Goal: Task Accomplishment & Management: Use online tool/utility

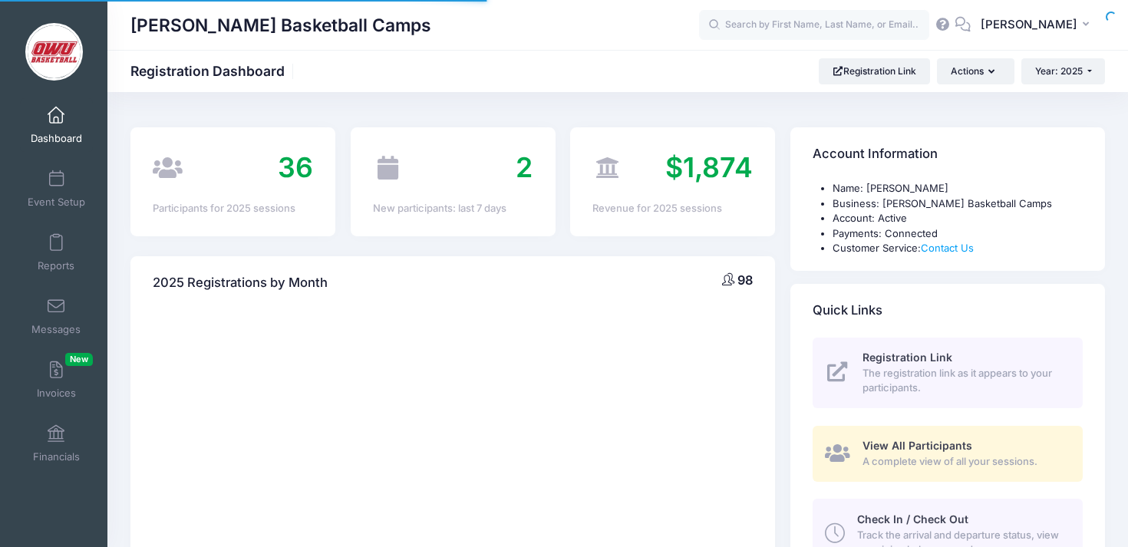
select select
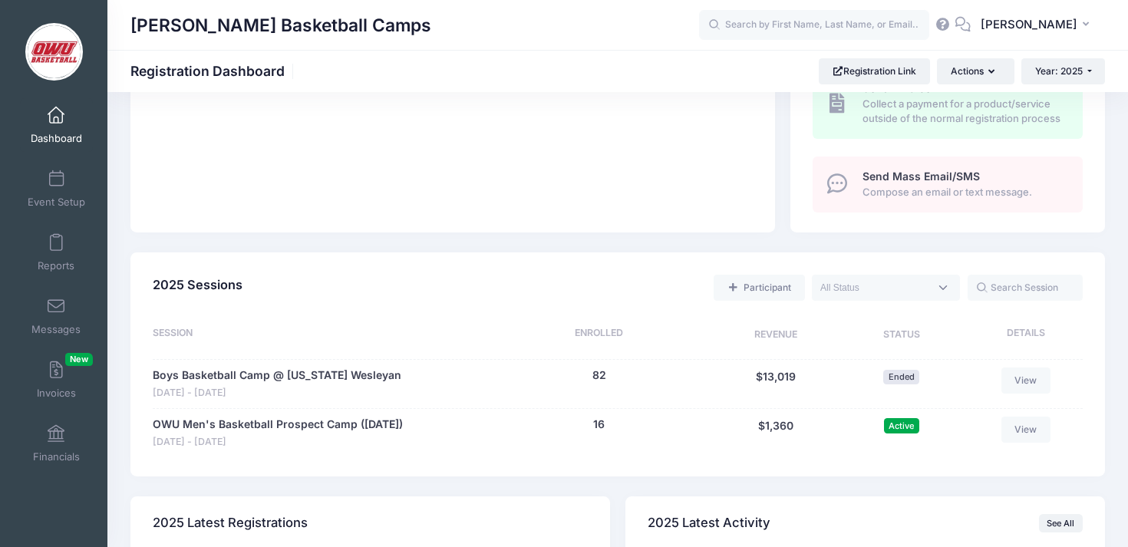
scroll to position [539, 0]
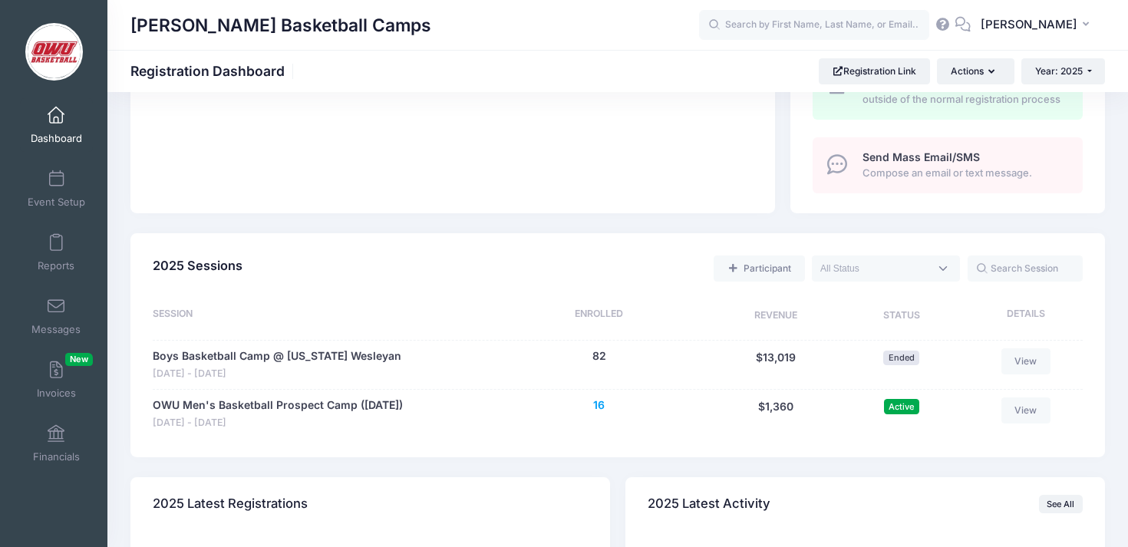
click at [598, 406] on button "16" at bounding box center [599, 405] width 12 height 16
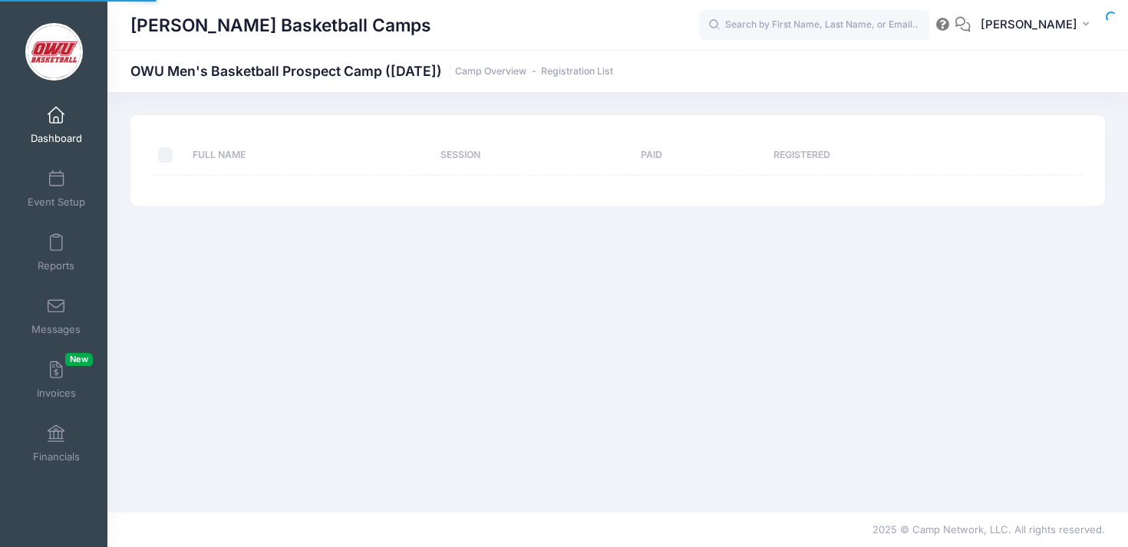
select select "10"
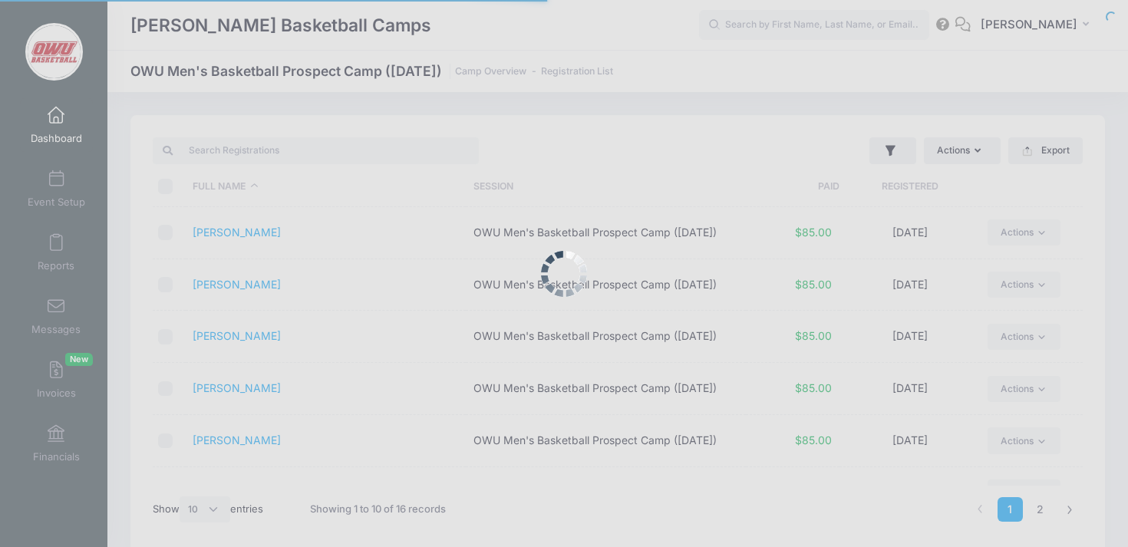
click at [56, 252] on div at bounding box center [564, 273] width 1128 height 547
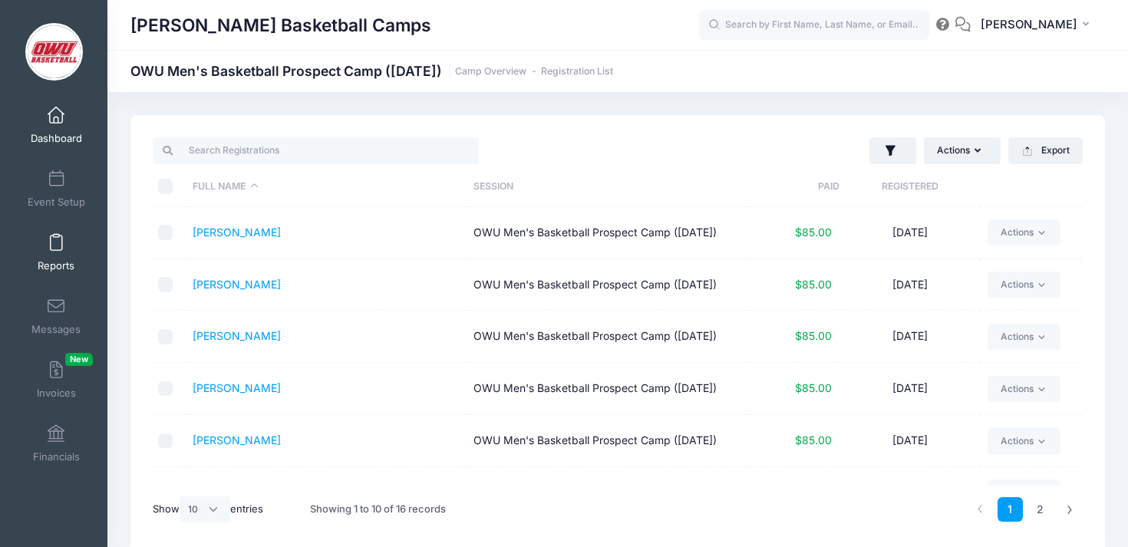
click at [60, 233] on link "Reports" at bounding box center [56, 253] width 73 height 54
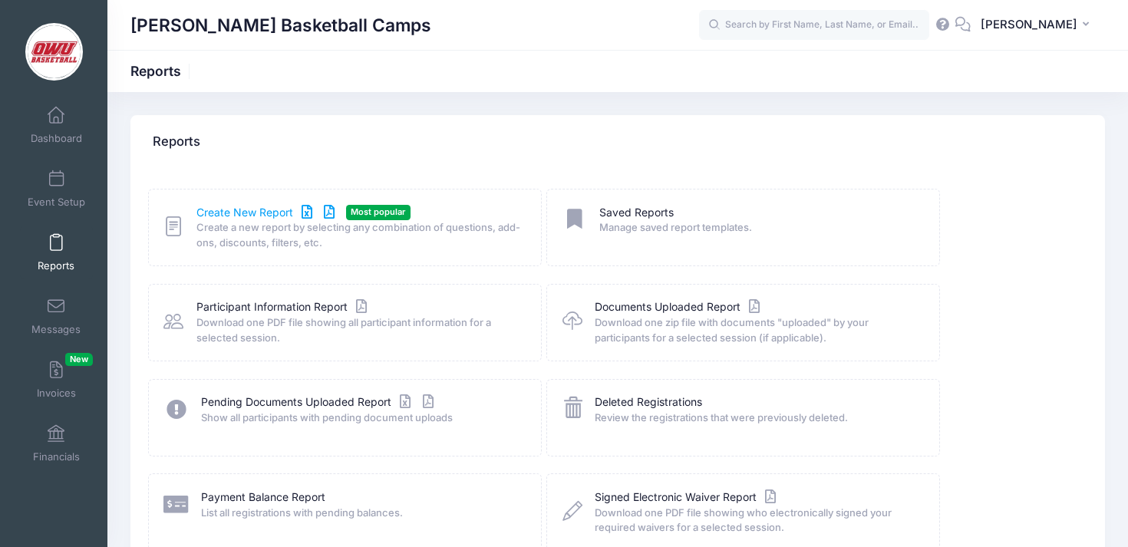
click at [264, 219] on link "Create New Report" at bounding box center [267, 213] width 143 height 16
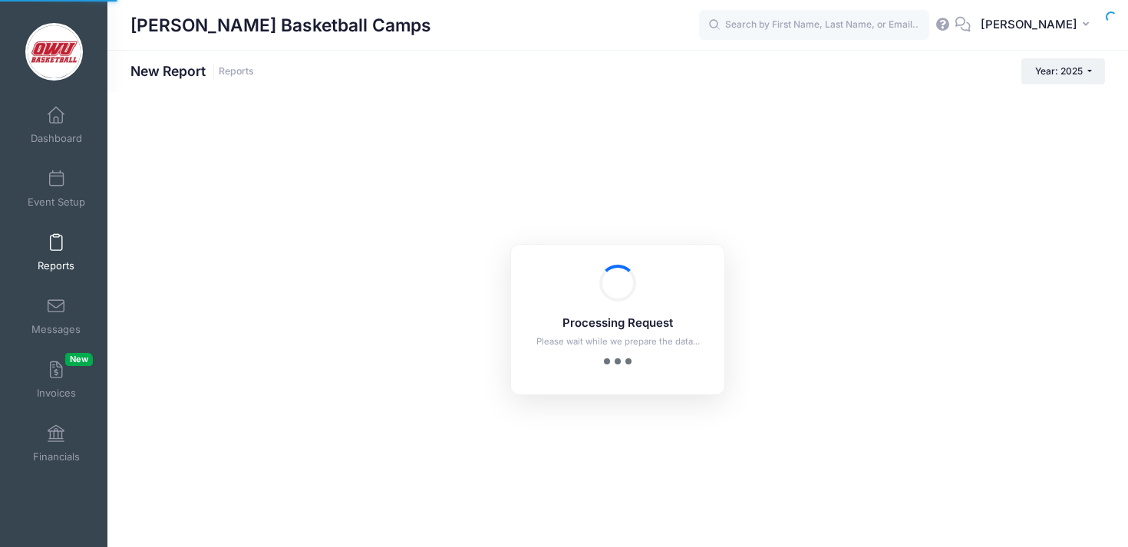
checkbox input "true"
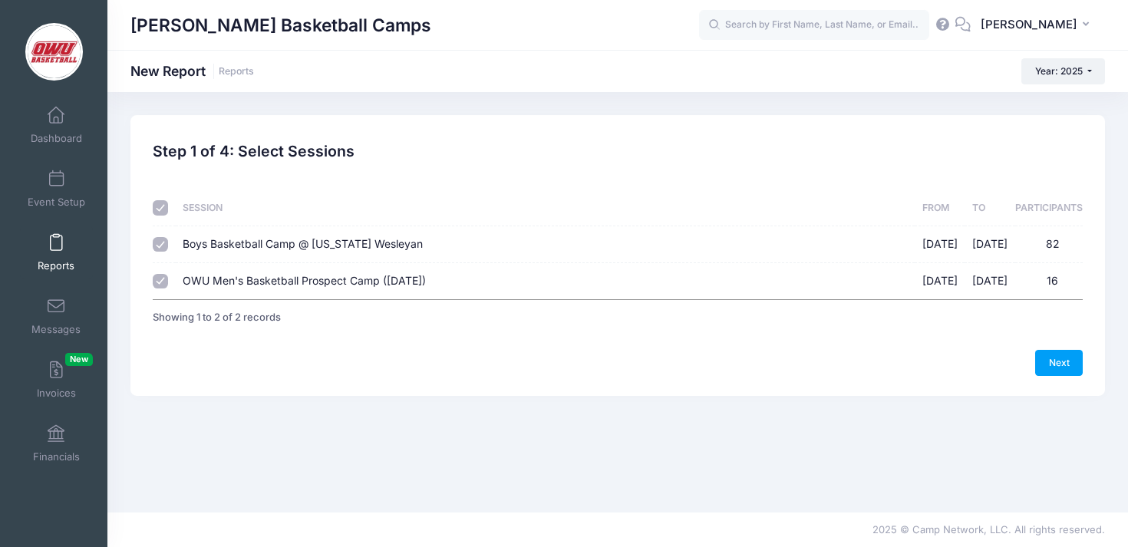
click at [372, 239] on span "Boys Basketball Camp @ [US_STATE] Wesleyan" at bounding box center [303, 243] width 240 height 13
click at [168, 239] on input "Boys Basketball Camp @ [US_STATE] Wesleyan [DATE] - [DATE] 82" at bounding box center [160, 244] width 15 height 15
checkbox input "false"
click at [1062, 368] on link "Next" at bounding box center [1059, 363] width 48 height 26
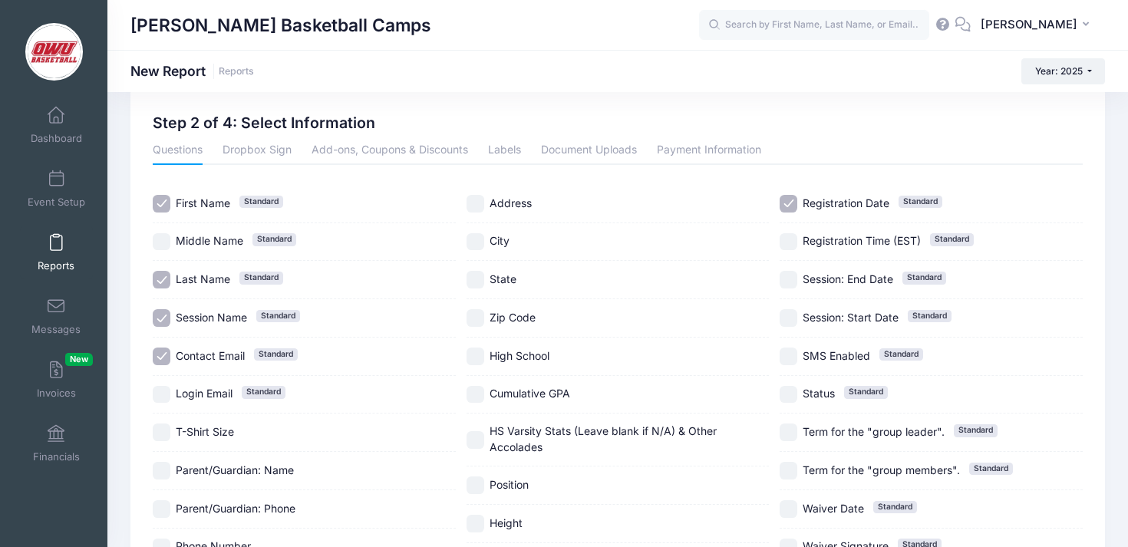
scroll to position [30, 0]
click at [236, 310] on span "Session Name" at bounding box center [211, 315] width 71 height 13
checkbox input "false"
click at [232, 353] on span "Contact Email" at bounding box center [210, 354] width 69 height 13
checkbox input "false"
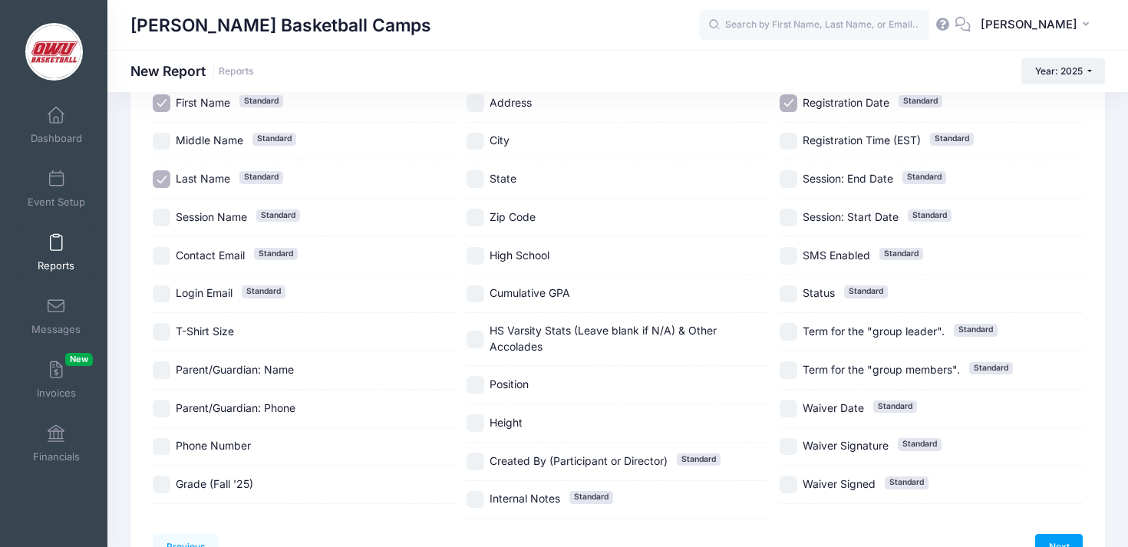
scroll to position [134, 0]
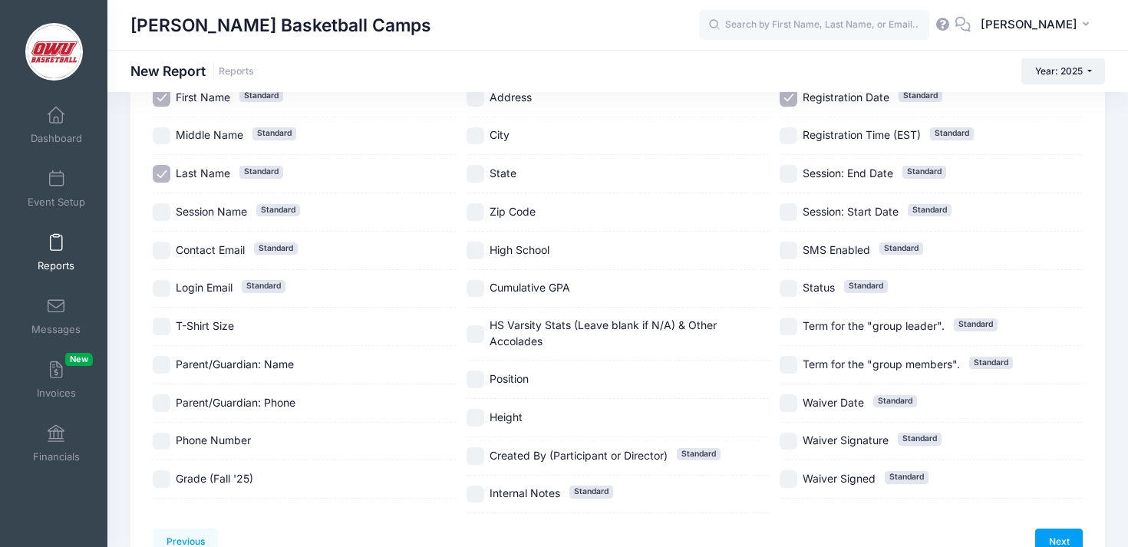
click at [284, 473] on label "Grade (Fall '25)" at bounding box center [304, 479] width 303 height 18
checkbox input "true"
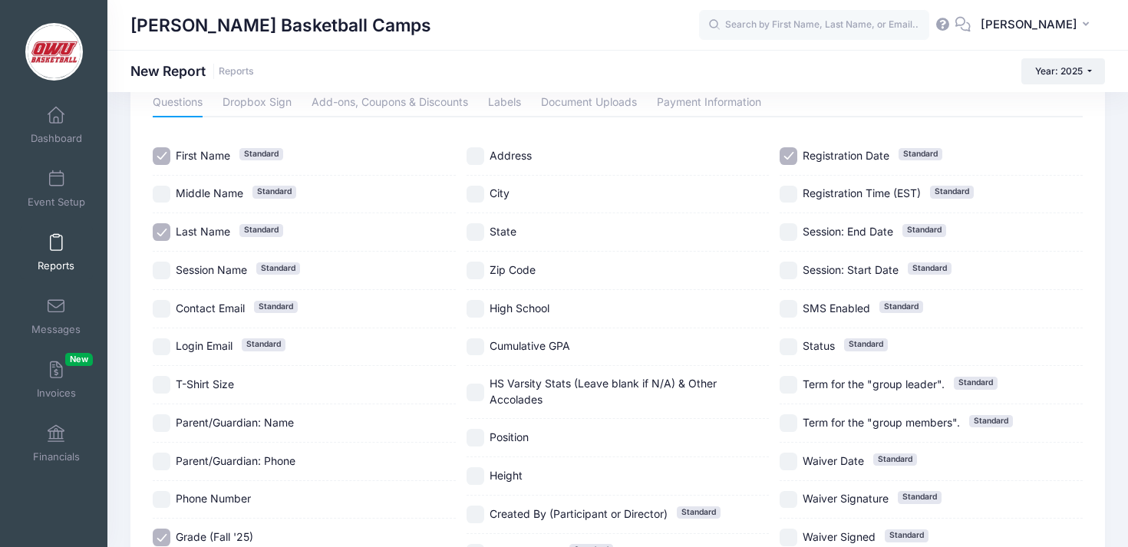
scroll to position [69, 0]
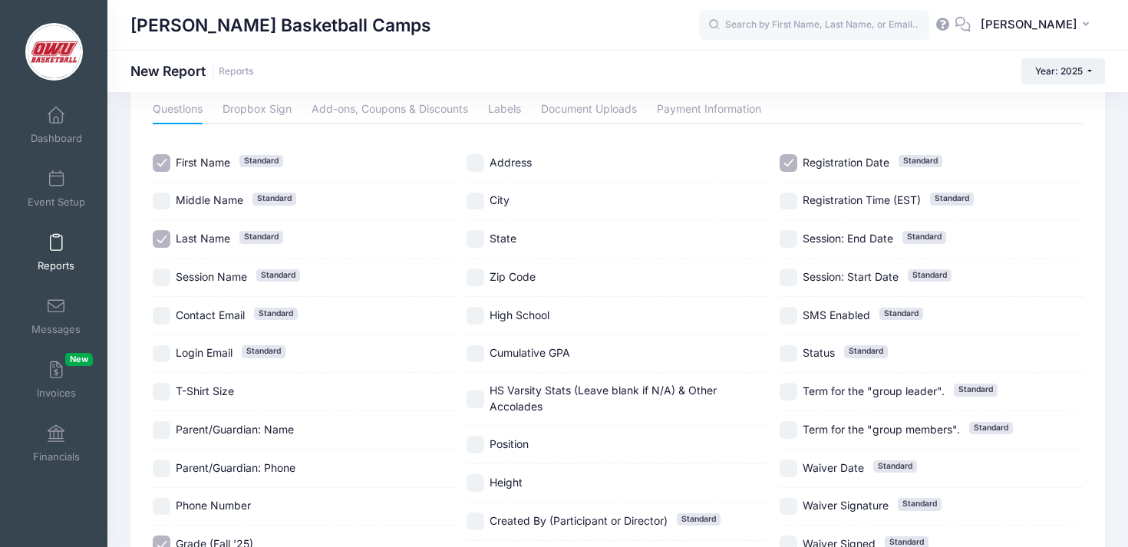
click at [512, 202] on label "City" at bounding box center [618, 202] width 303 height 18
checkbox input "true"
click at [512, 230] on label "State" at bounding box center [618, 239] width 303 height 18
checkbox input "true"
click at [526, 316] on span "High School" at bounding box center [520, 314] width 60 height 13
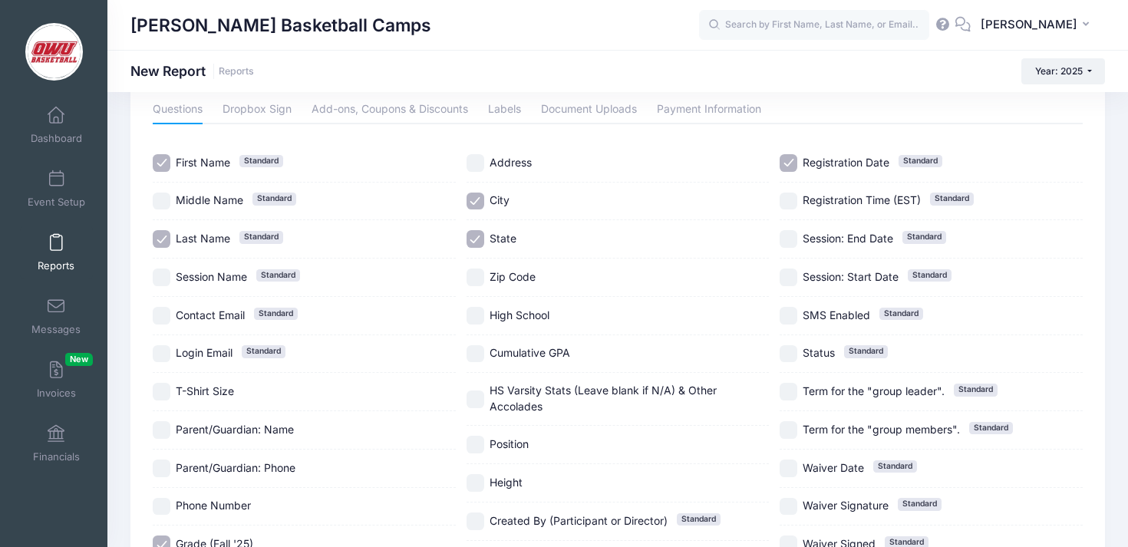
checkbox input "true"
click at [529, 352] on span "Cumulative GPA" at bounding box center [530, 352] width 81 height 13
checkbox input "true"
click at [531, 383] on span "HS Varsity Stats (Leave blank if N/A) & Other Accolades" at bounding box center [630, 399] width 280 height 32
checkbox input "true"
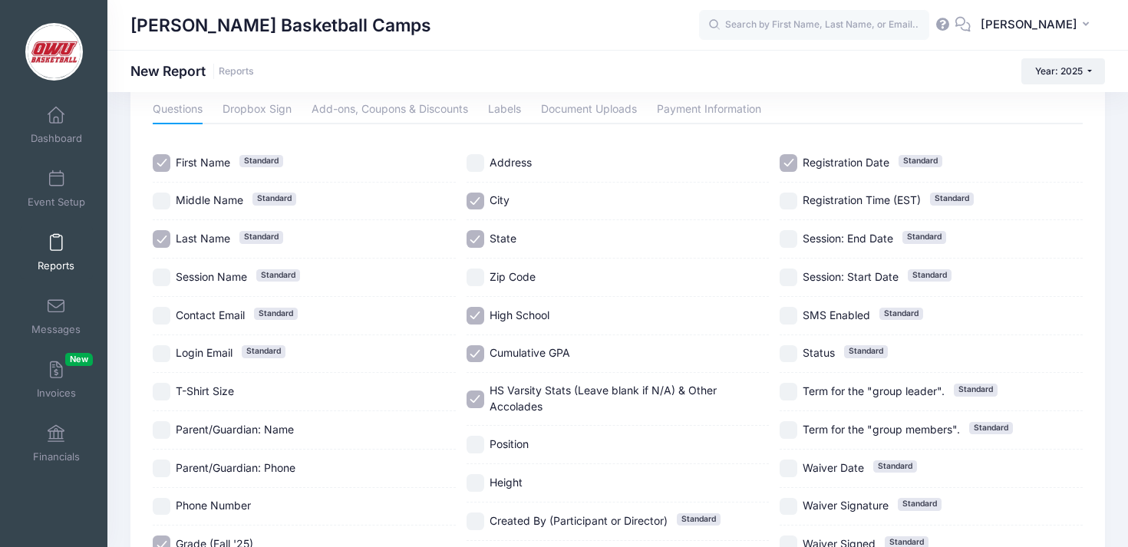
click at [520, 435] on div "Position" at bounding box center [618, 445] width 303 height 38
checkbox input "true"
click at [477, 478] on input "Height" at bounding box center [476, 483] width 18 height 18
checkbox input "true"
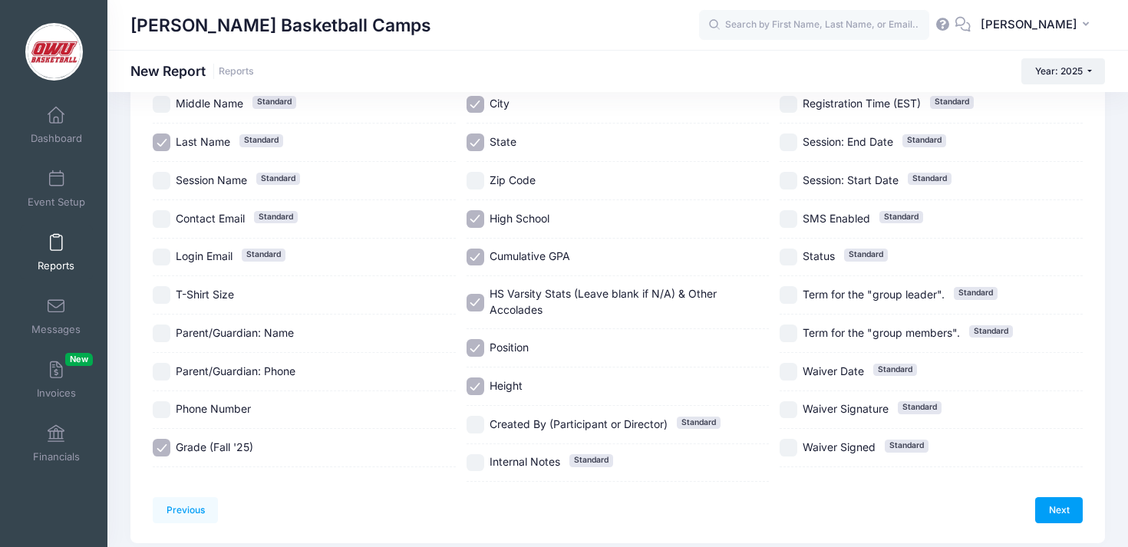
scroll to position [175, 0]
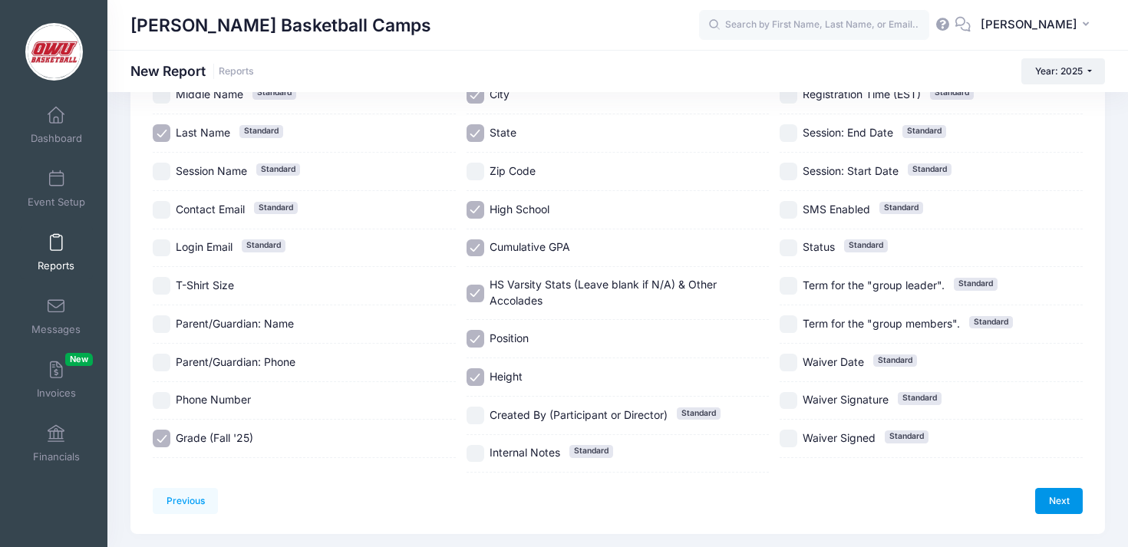
click at [1046, 494] on link "Next" at bounding box center [1059, 501] width 48 height 26
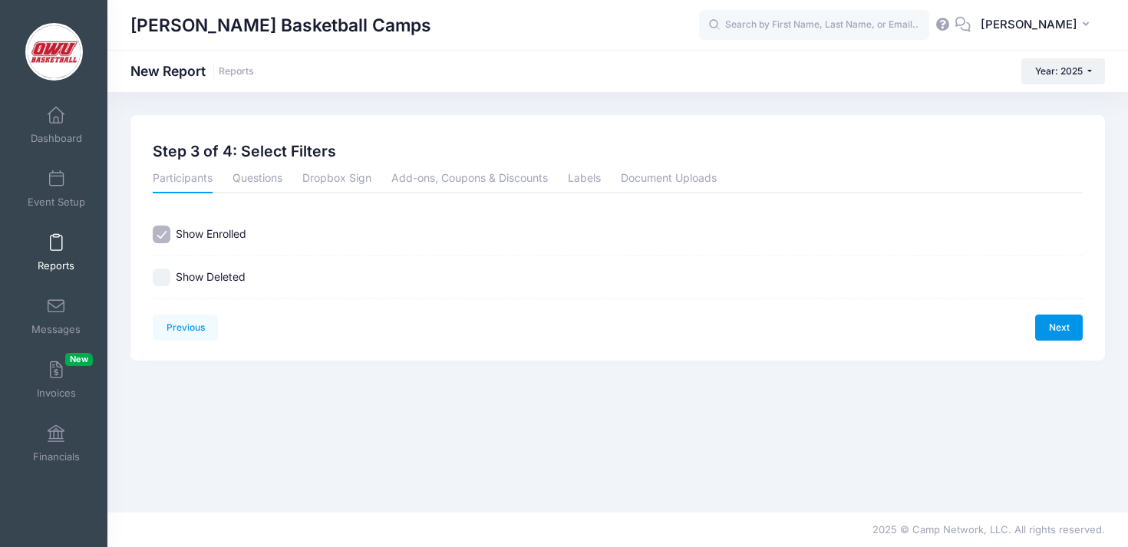
scroll to position [0, 0]
click at [1054, 322] on link "Next" at bounding box center [1059, 328] width 48 height 26
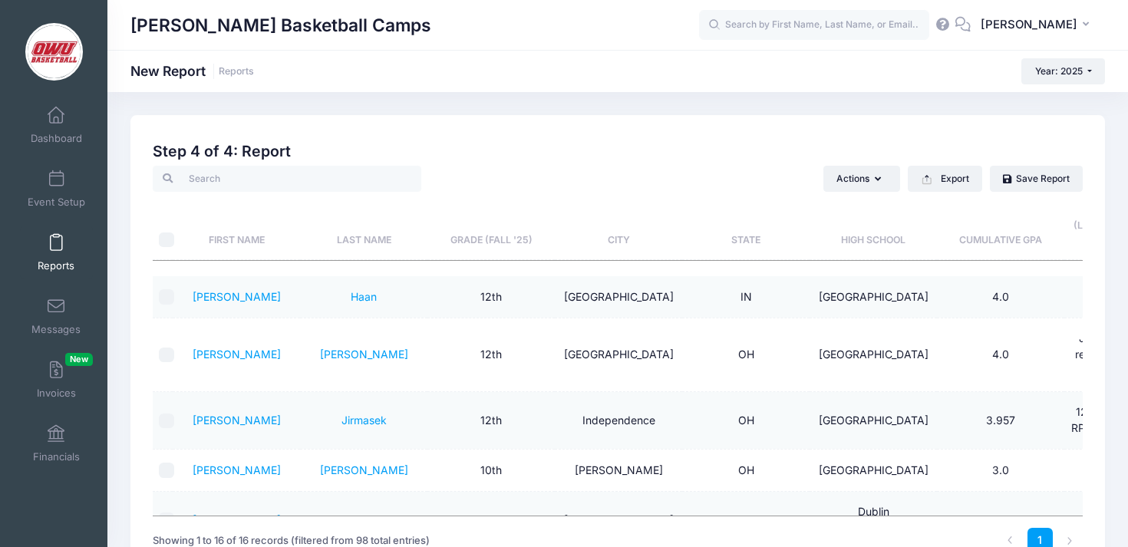
click at [482, 248] on th "Grade (Fall '25)" at bounding box center [490, 226] width 127 height 68
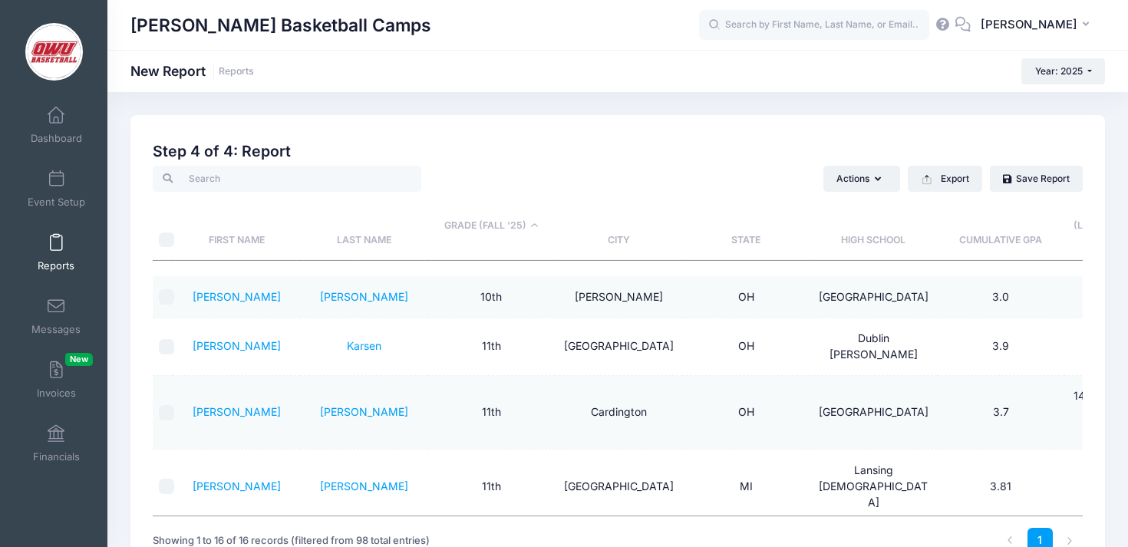
click at [368, 239] on th "Last Name" at bounding box center [363, 226] width 127 height 68
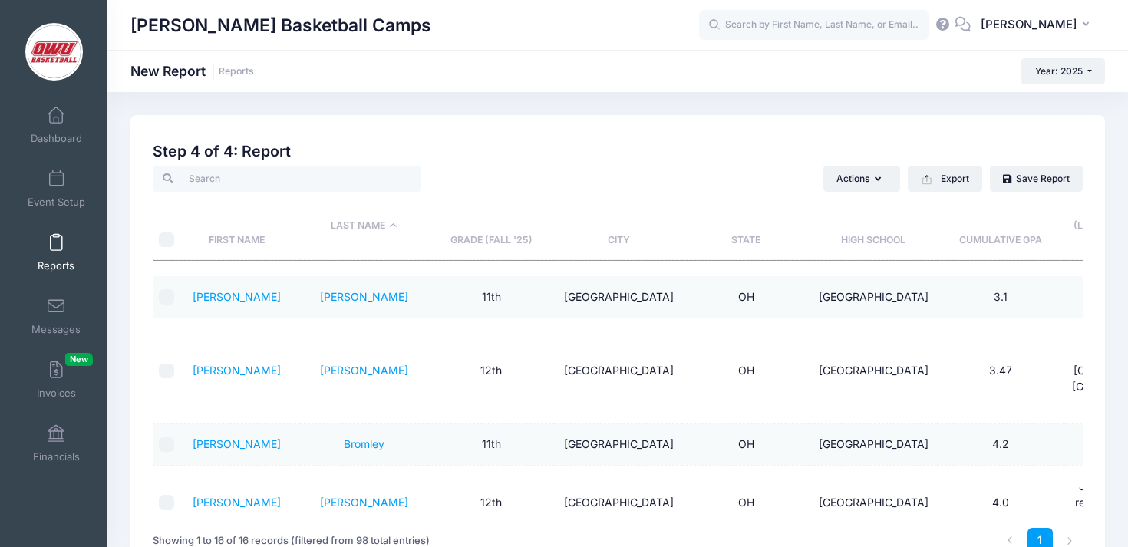
click at [368, 239] on th "Last Name" at bounding box center [363, 226] width 127 height 68
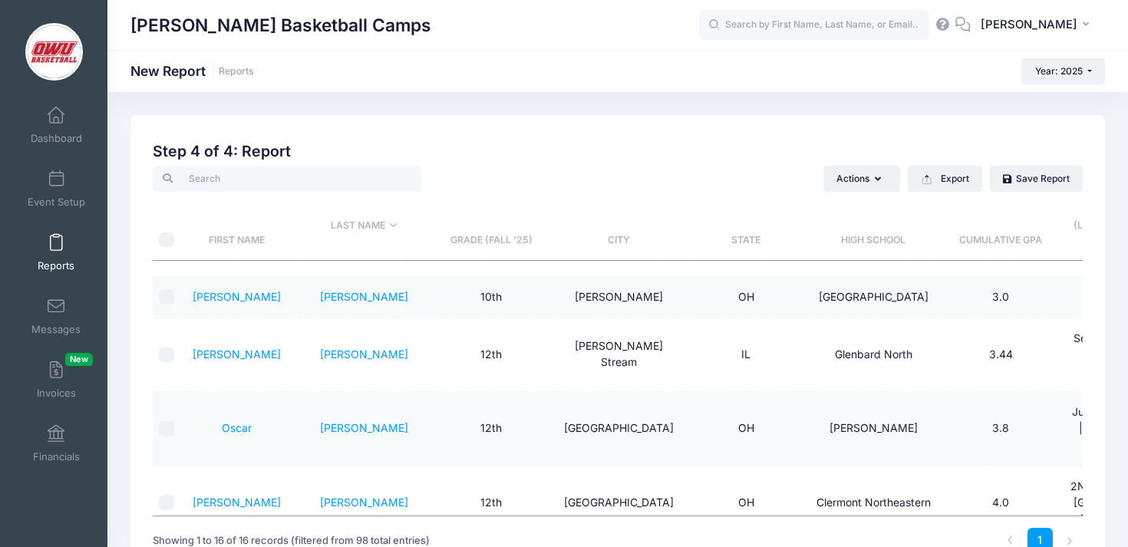
click at [368, 239] on th "Last Name" at bounding box center [363, 226] width 127 height 68
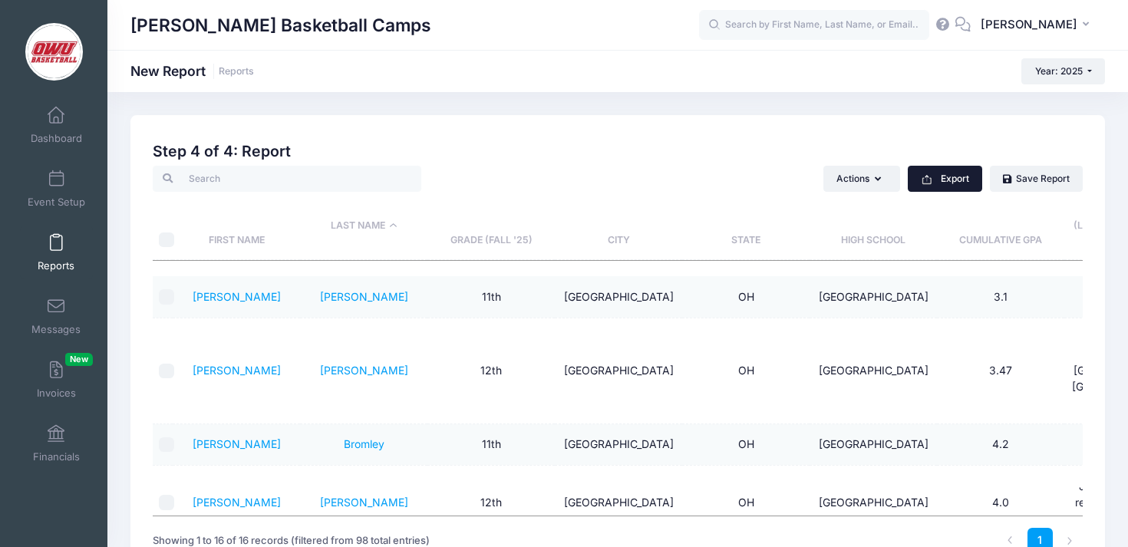
click at [970, 173] on button "Export" at bounding box center [945, 179] width 74 height 26
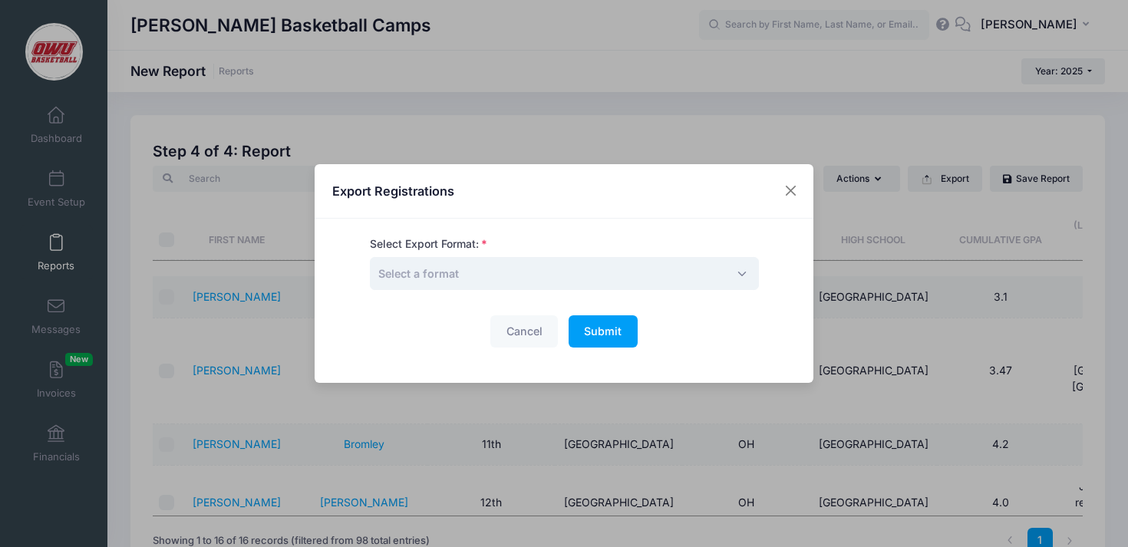
click at [467, 266] on span "Select a format" at bounding box center [564, 273] width 389 height 33
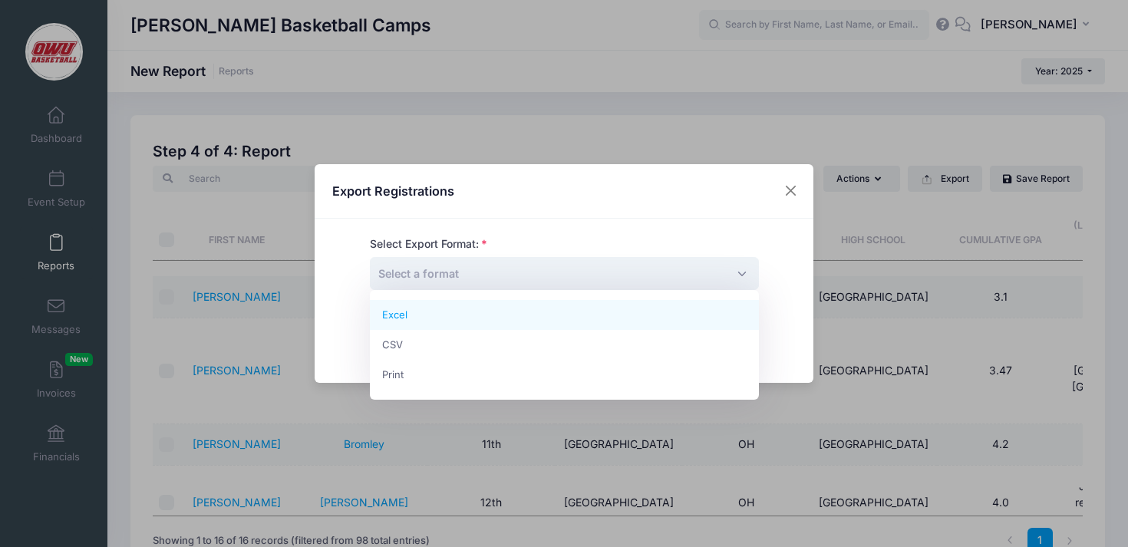
select select "excel"
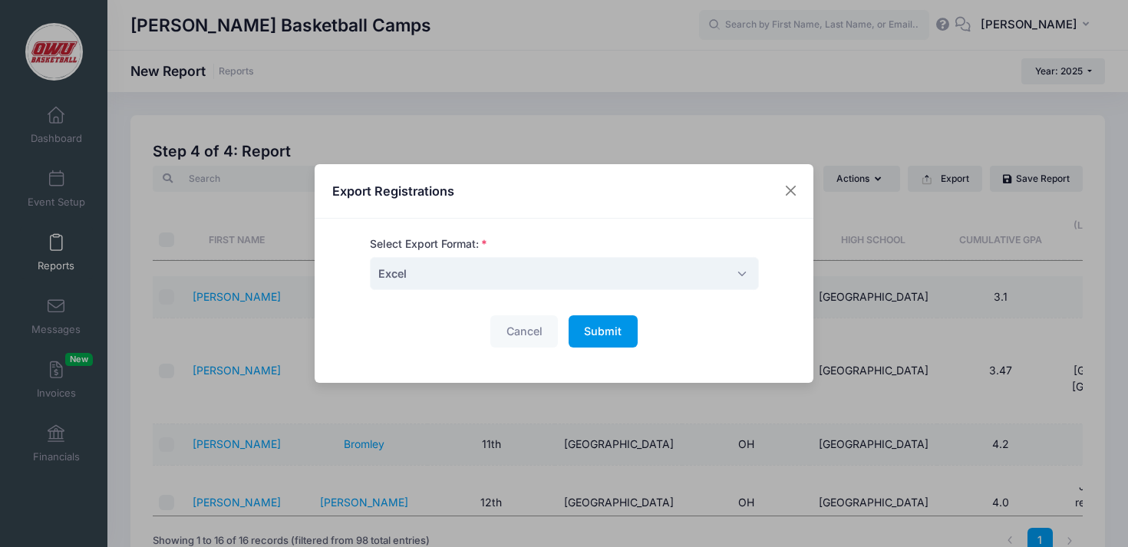
click at [627, 326] on button "Submit Please wait..." at bounding box center [603, 331] width 69 height 33
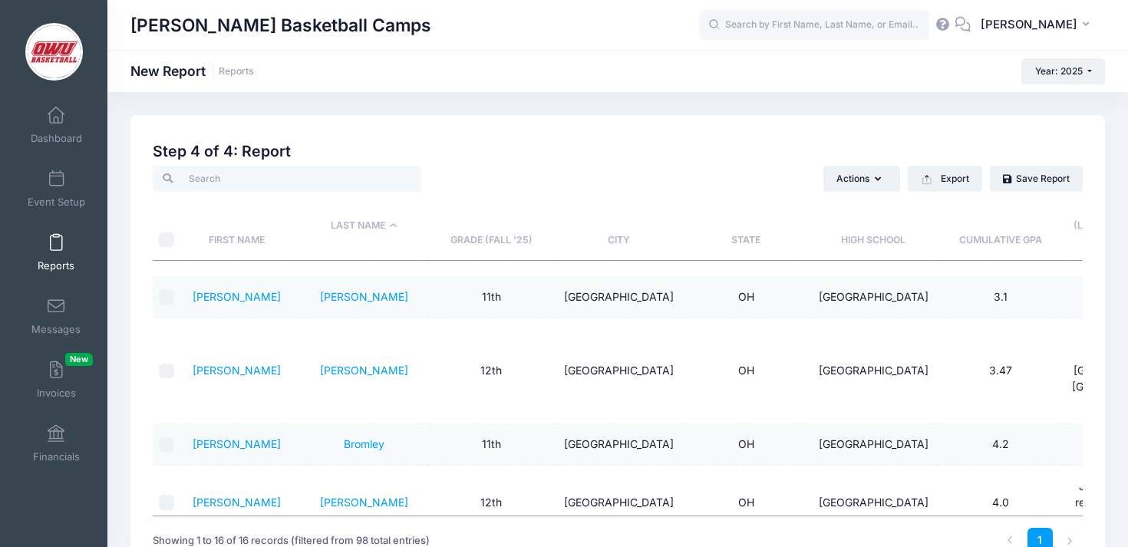
click at [559, 77] on div "[PERSON_NAME] Basketball Camps New Report Reports Year: 2025 Year: 2025 Year: 2…" at bounding box center [617, 71] width 1020 height 26
